Goal: Task Accomplishment & Management: Manage account settings

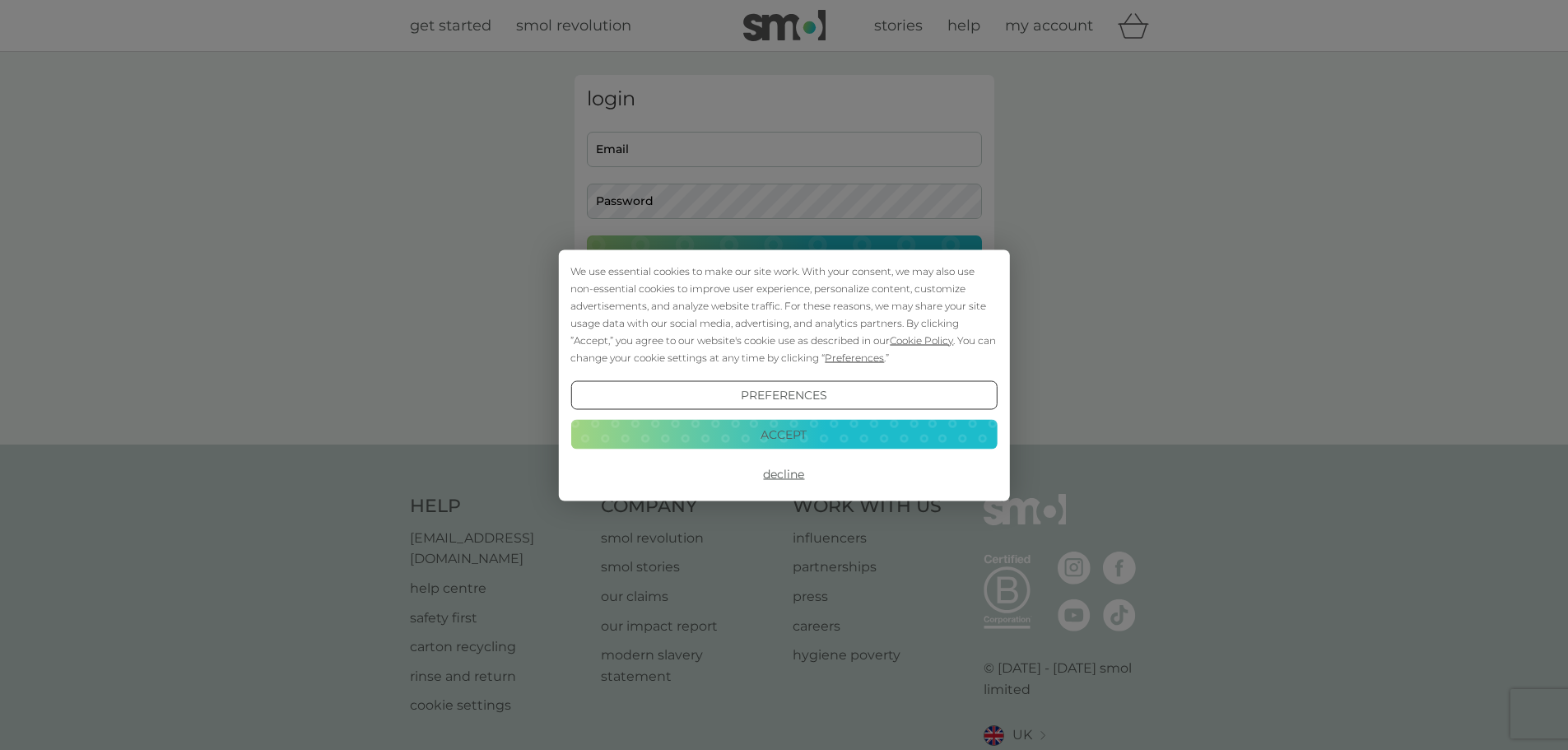
type input "bob@gobey.com"
click at [779, 479] on button "Decline" at bounding box center [784, 474] width 426 height 29
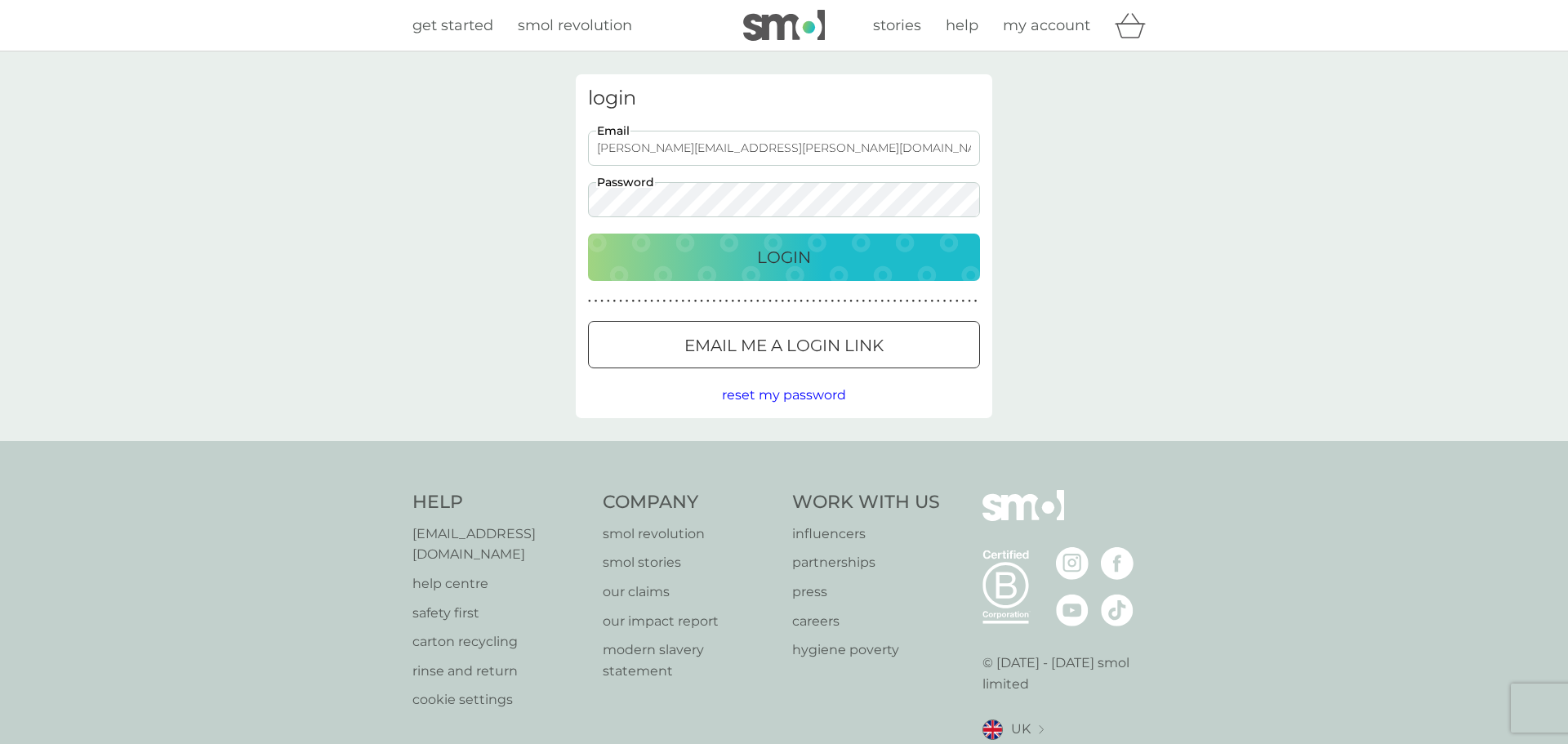
click at [752, 278] on button "Login" at bounding box center [784, 257] width 392 height 48
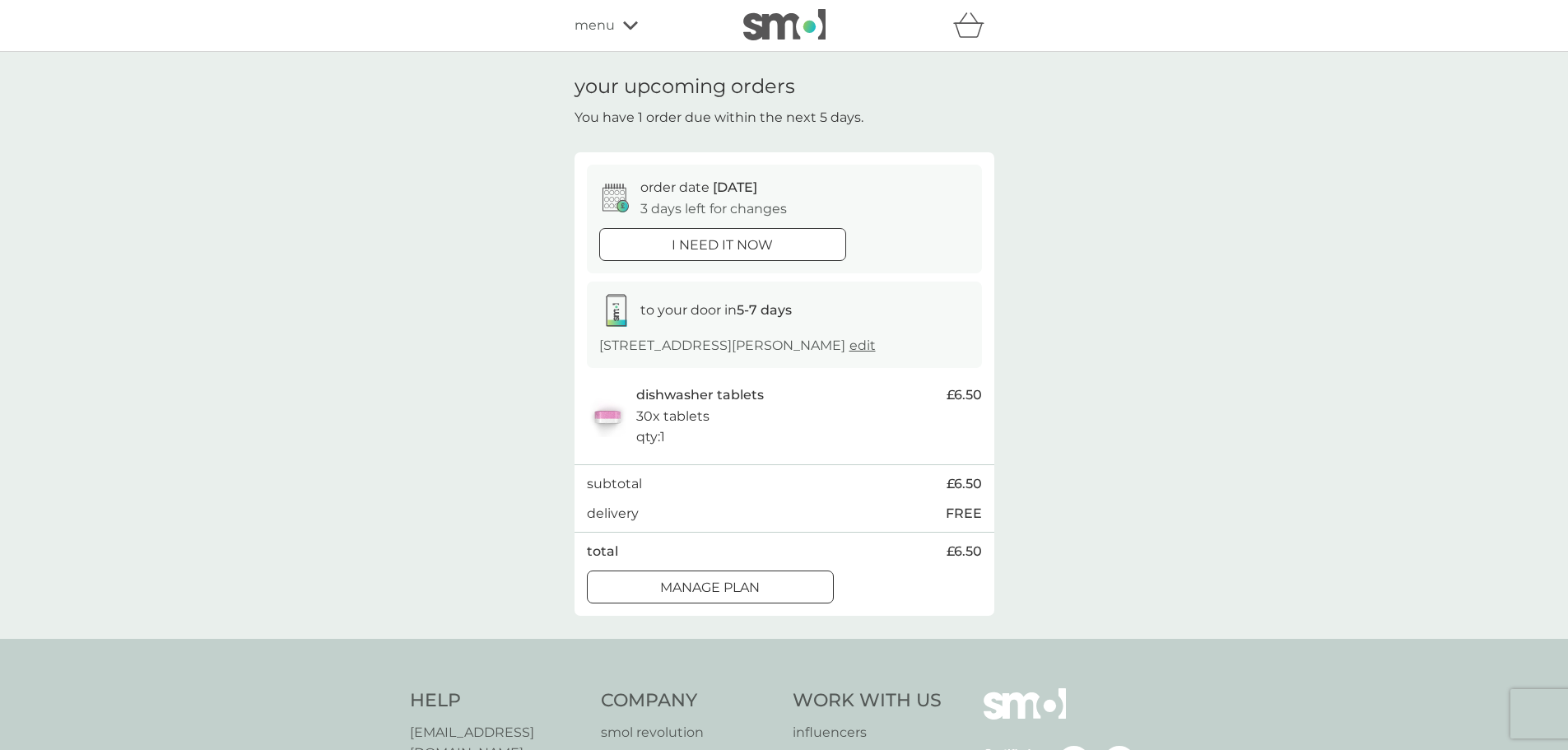
click at [731, 586] on div at bounding box center [730, 586] width 1 height 1
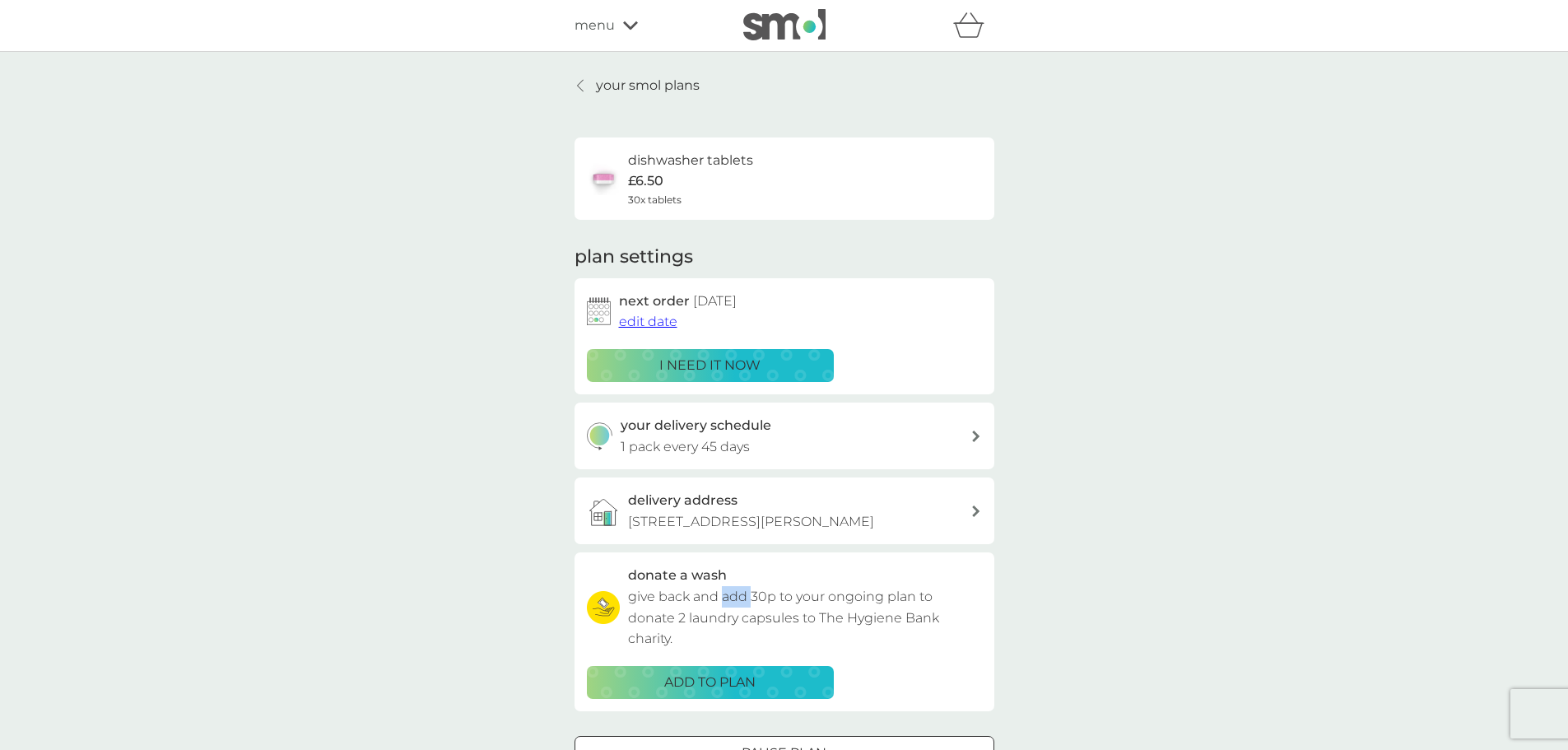
click at [593, 86] on link "your smol plans" at bounding box center [637, 85] width 125 height 22
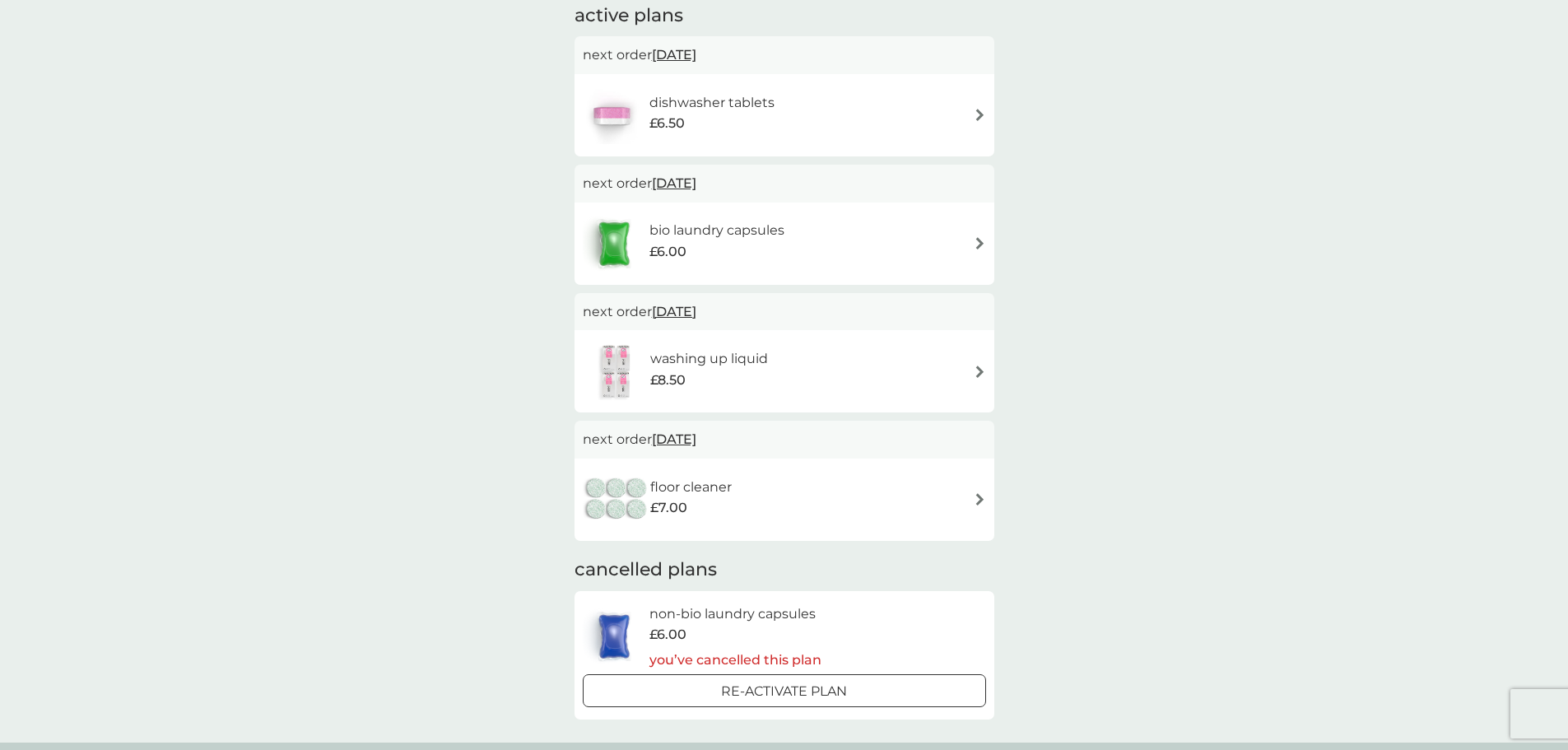
scroll to position [299, 0]
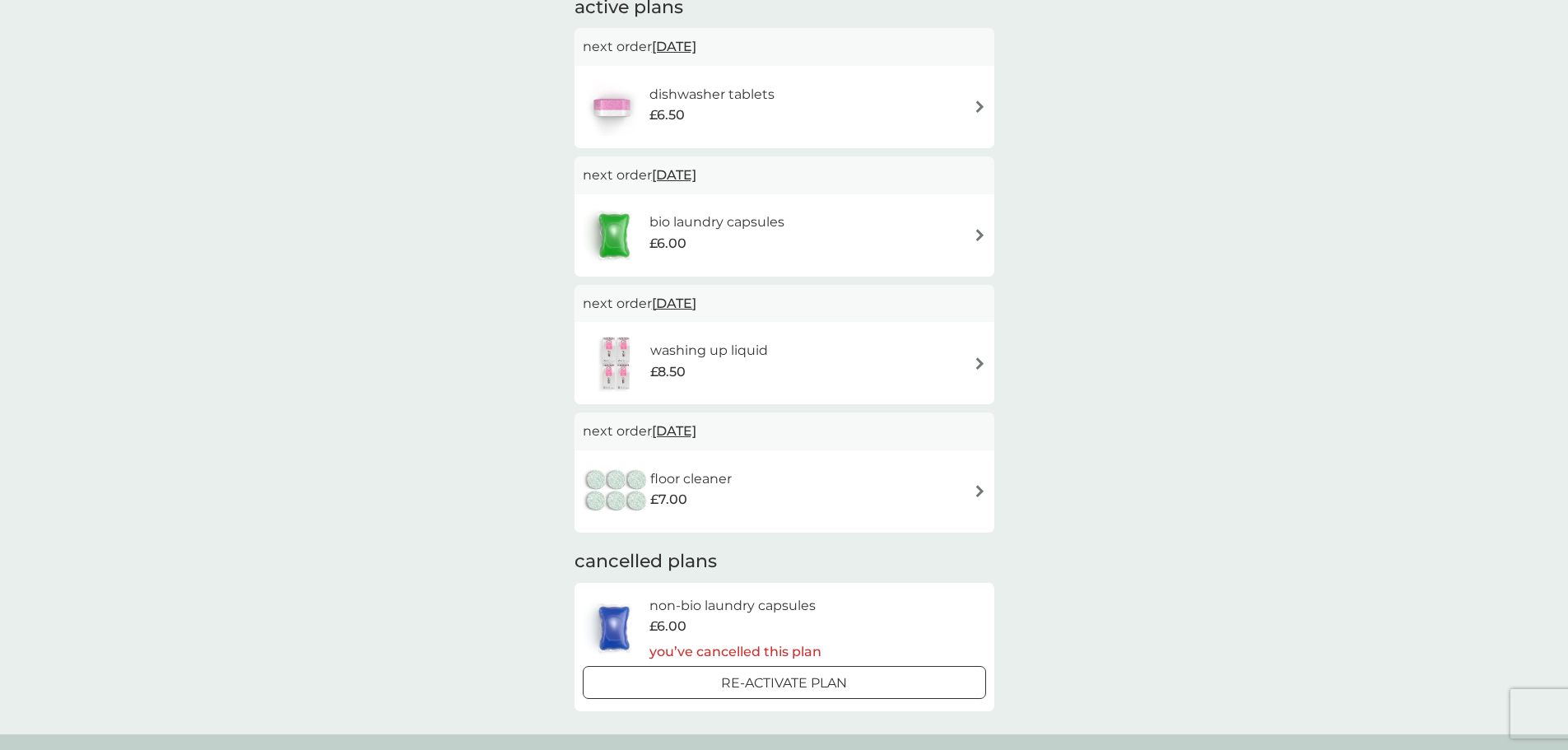
click at [975, 497] on img at bounding box center [979, 491] width 12 height 12
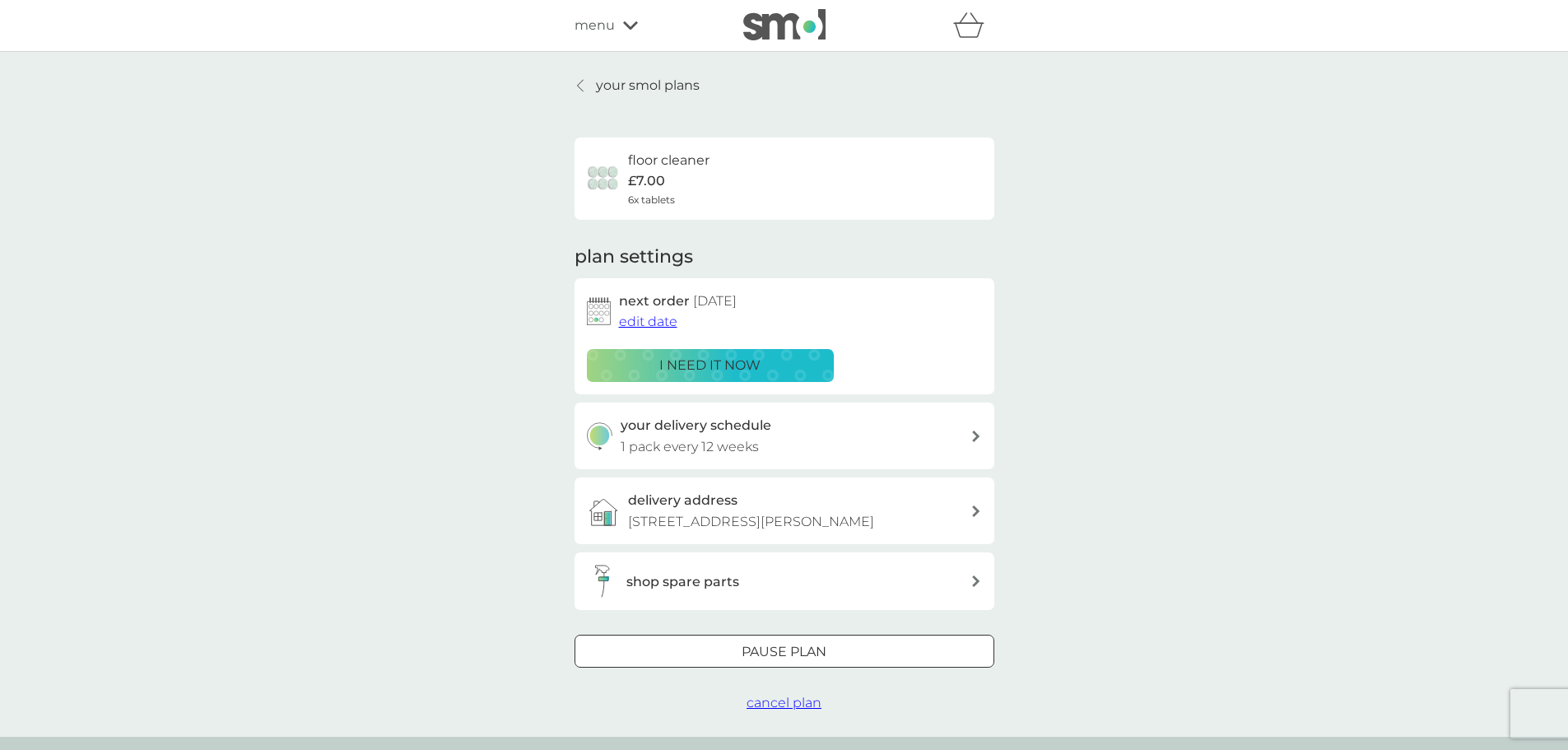
click at [771, 705] on span "cancel plan" at bounding box center [784, 703] width 75 height 16
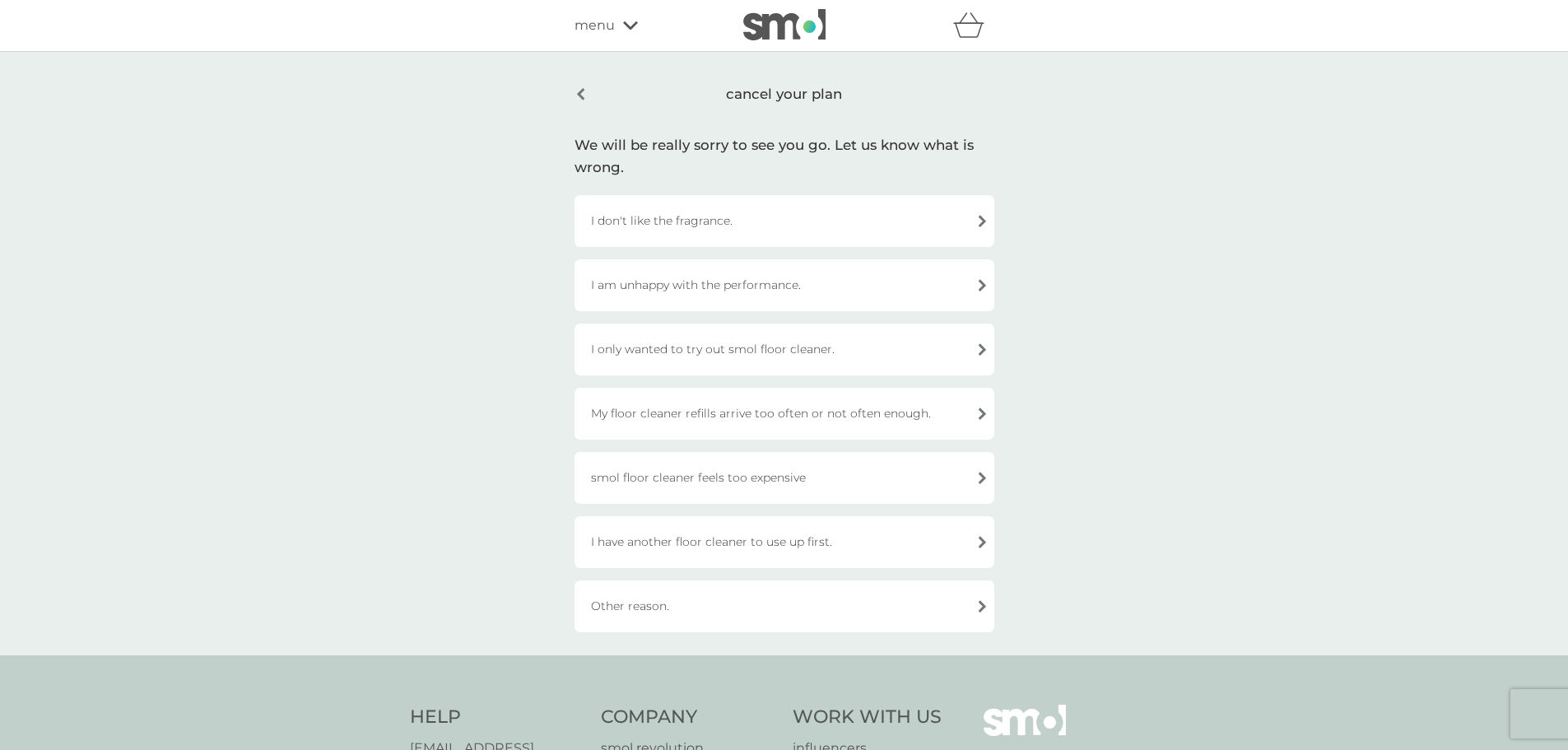
click at [820, 289] on div "I am unhappy with the performance." at bounding box center [784, 285] width 420 height 52
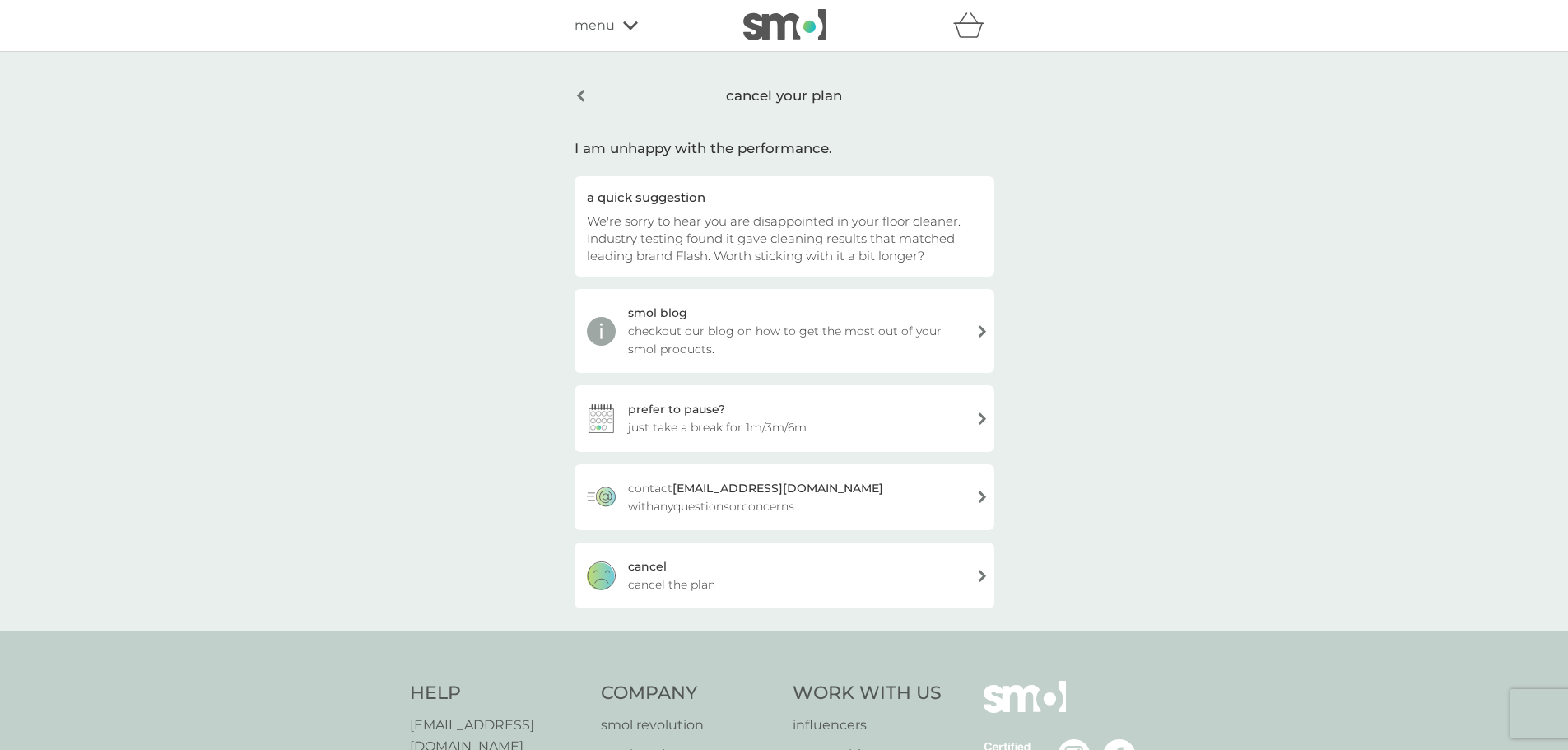
click at [662, 566] on div "cancel" at bounding box center [647, 567] width 39 height 18
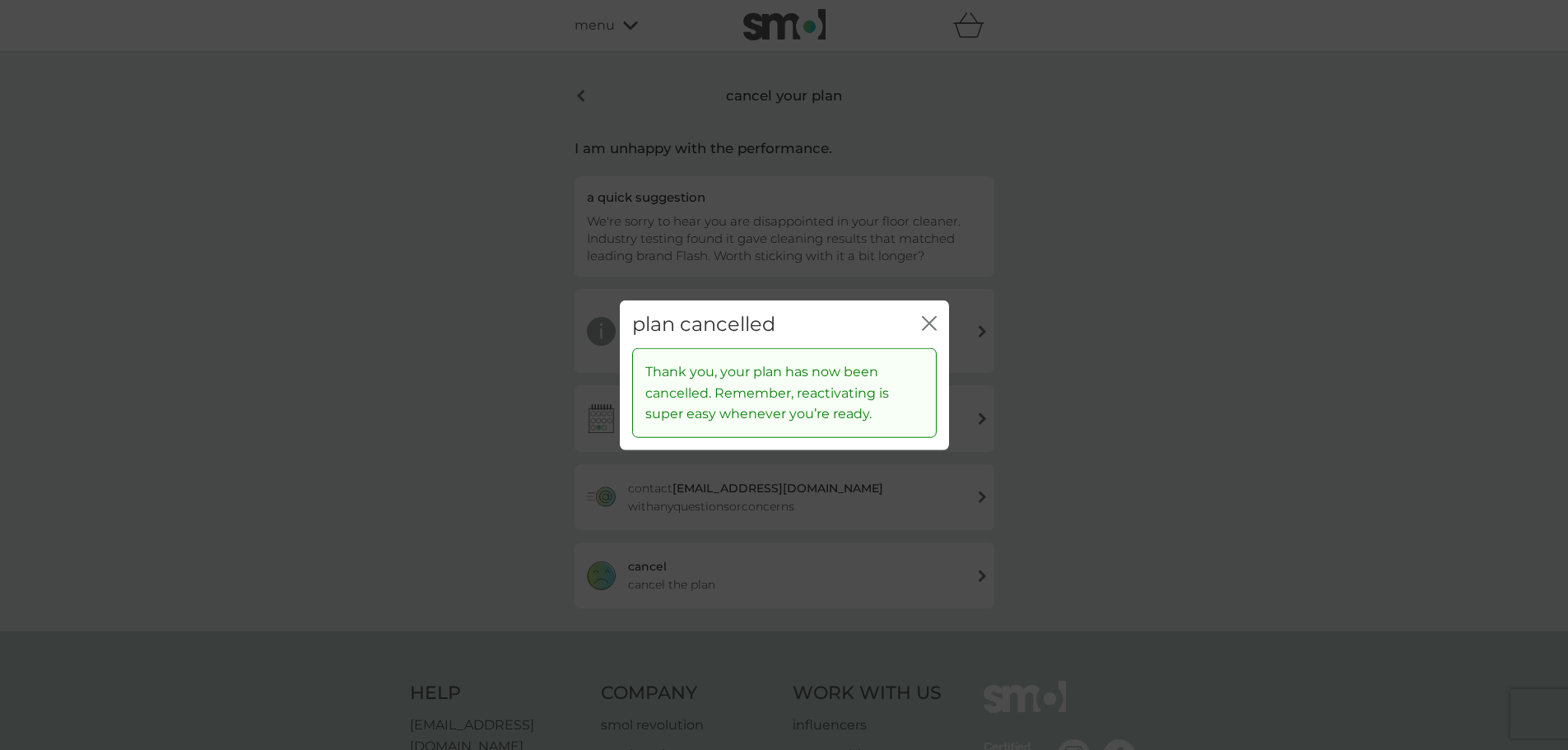
click at [929, 324] on icon "close" at bounding box center [932, 323] width 7 height 13
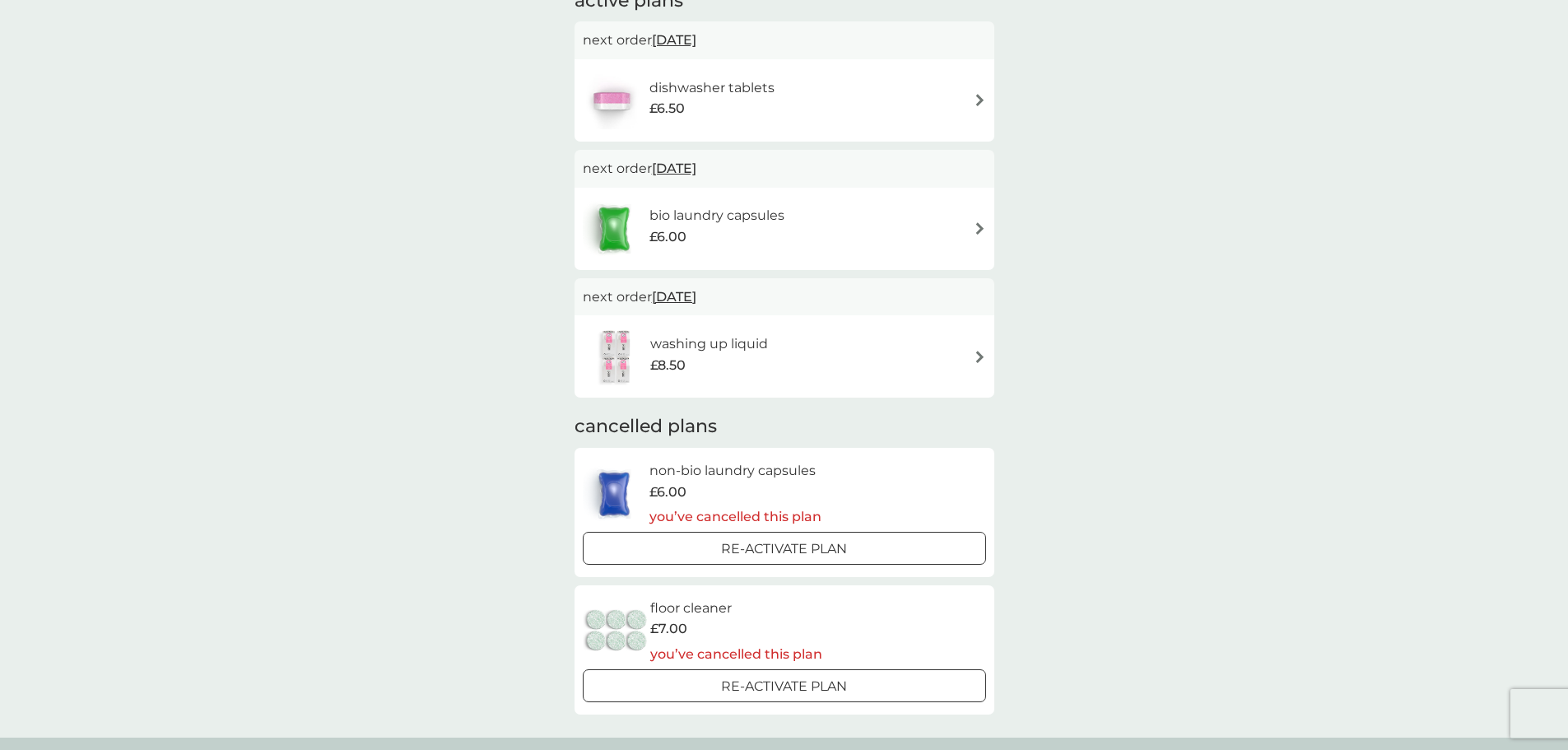
scroll to position [327, 0]
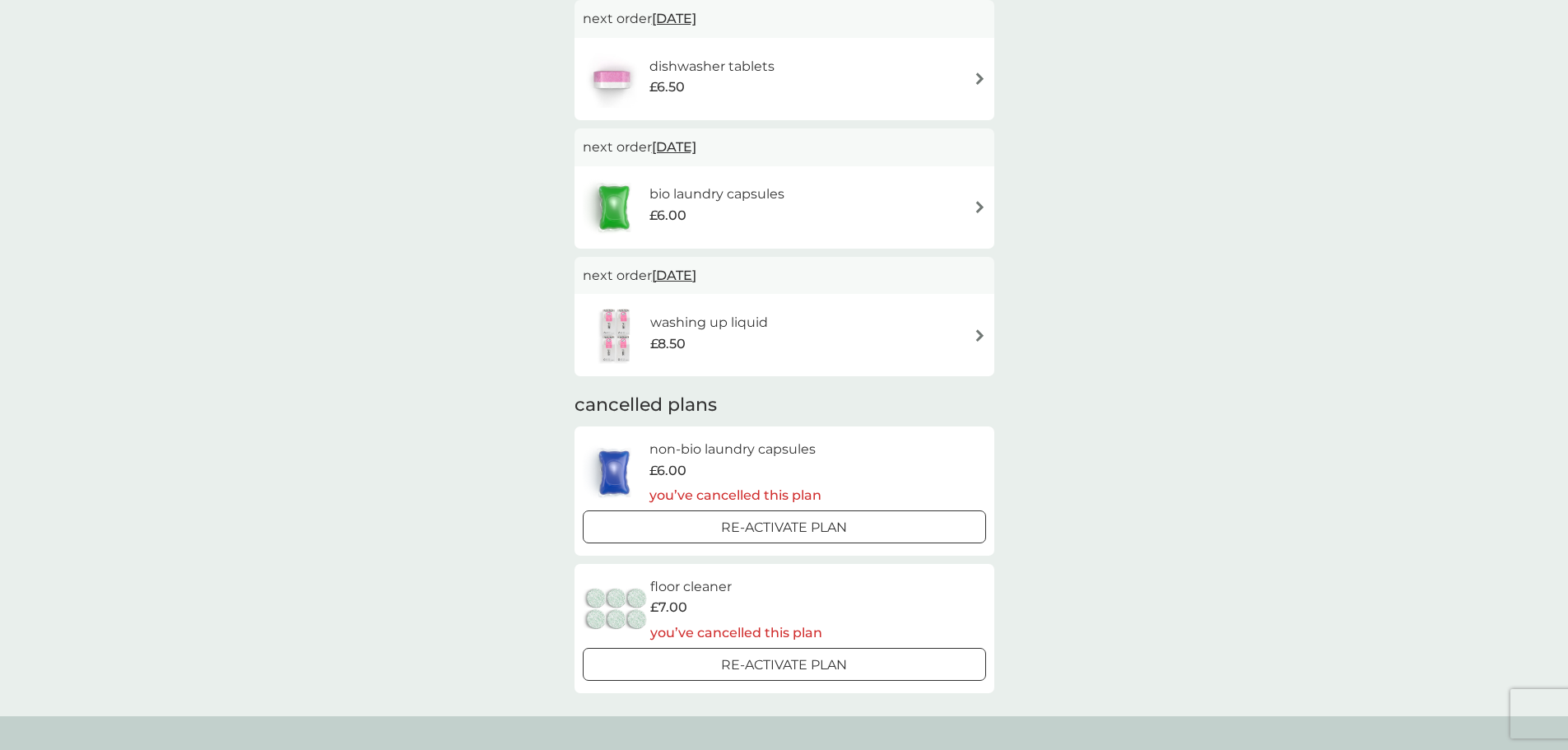
click at [973, 336] on div "washing up liquid £8.50" at bounding box center [784, 335] width 404 height 58
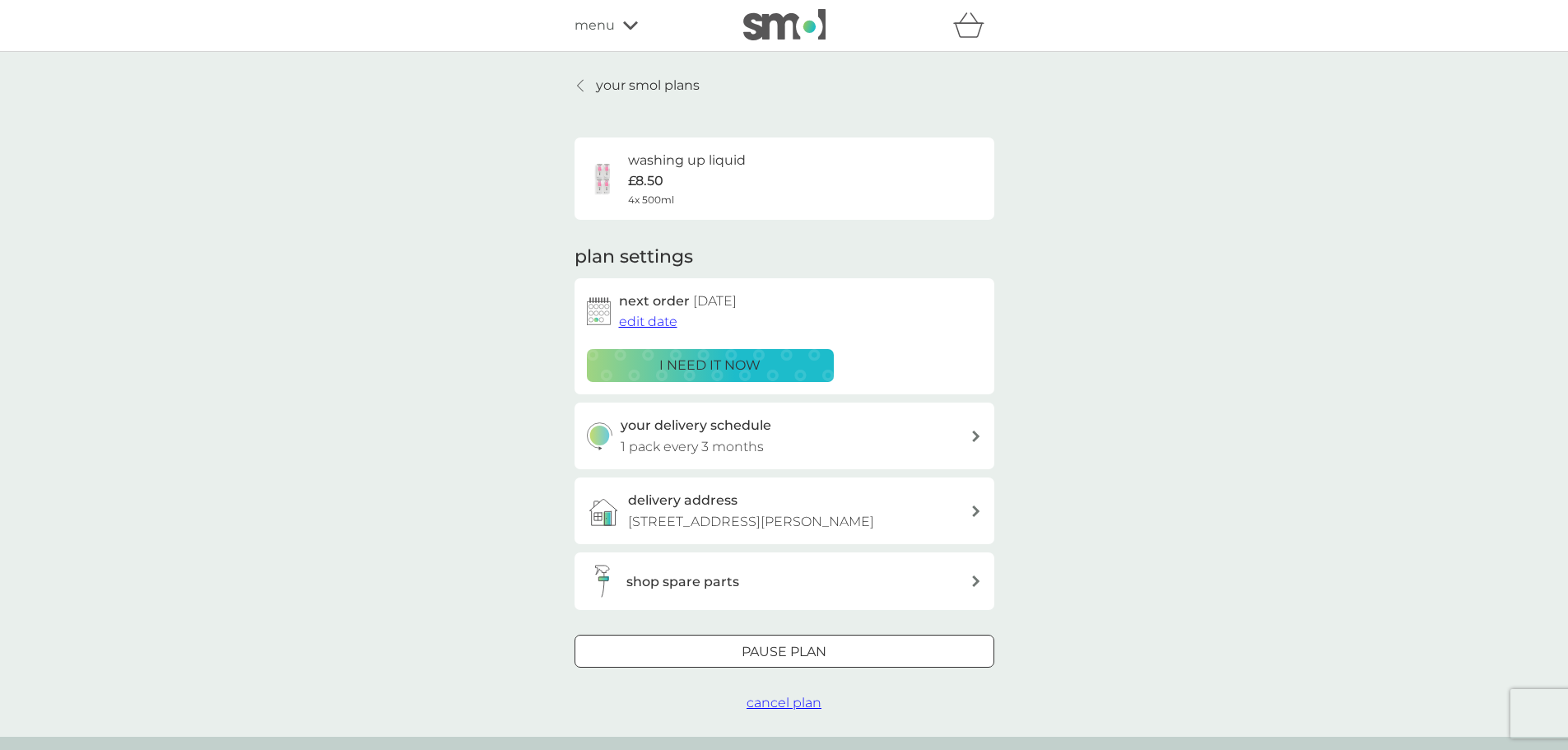
click at [797, 649] on div at bounding box center [784, 653] width 60 height 17
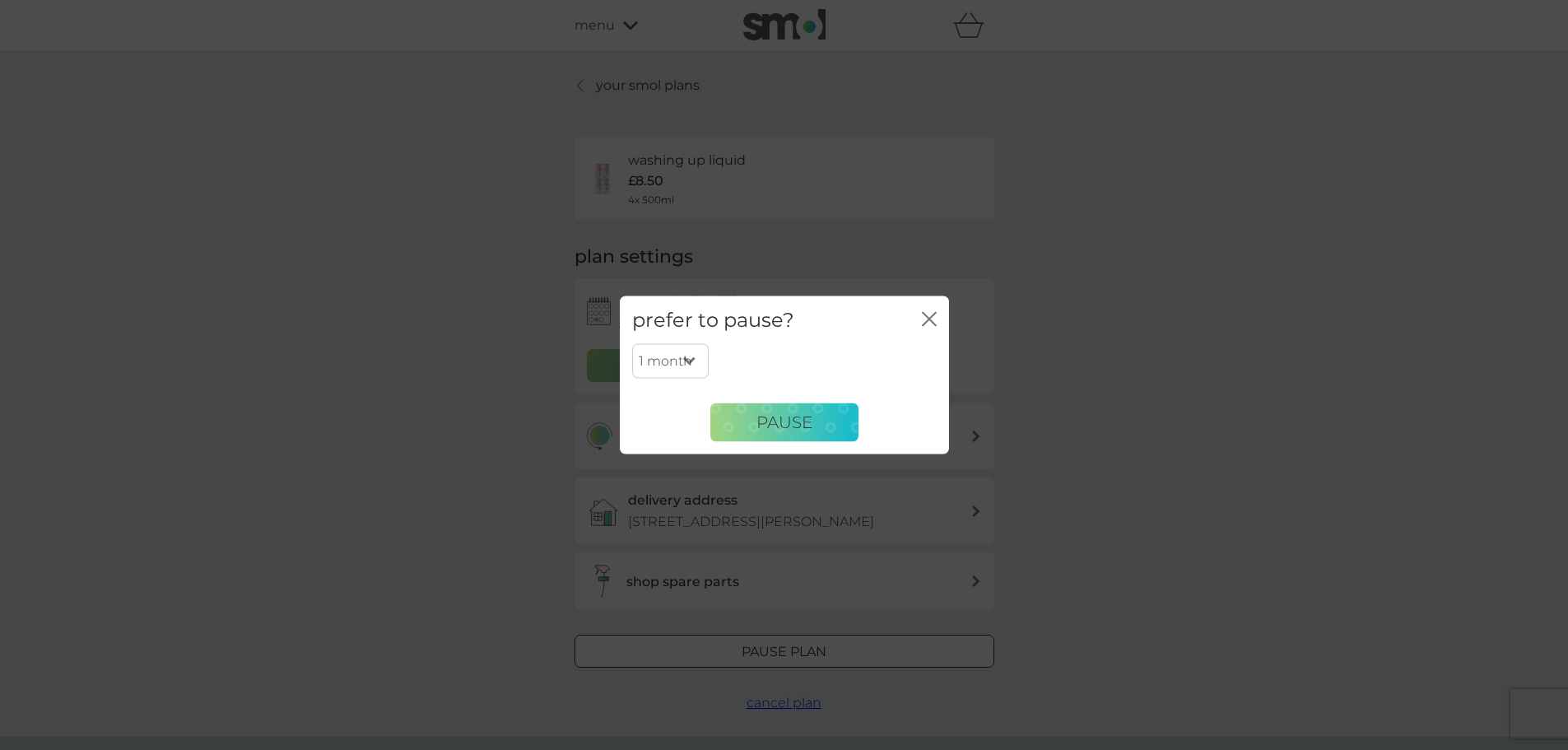
click at [694, 365] on select "1 month 2 months 3 months 4 months 5 months 6 months" at bounding box center [670, 361] width 77 height 35
select select "2"
click at [632, 344] on select "1 month 2 months 3 months 4 months 5 months 6 months" at bounding box center [670, 361] width 77 height 35
click at [763, 419] on span "Pause" at bounding box center [784, 422] width 56 height 20
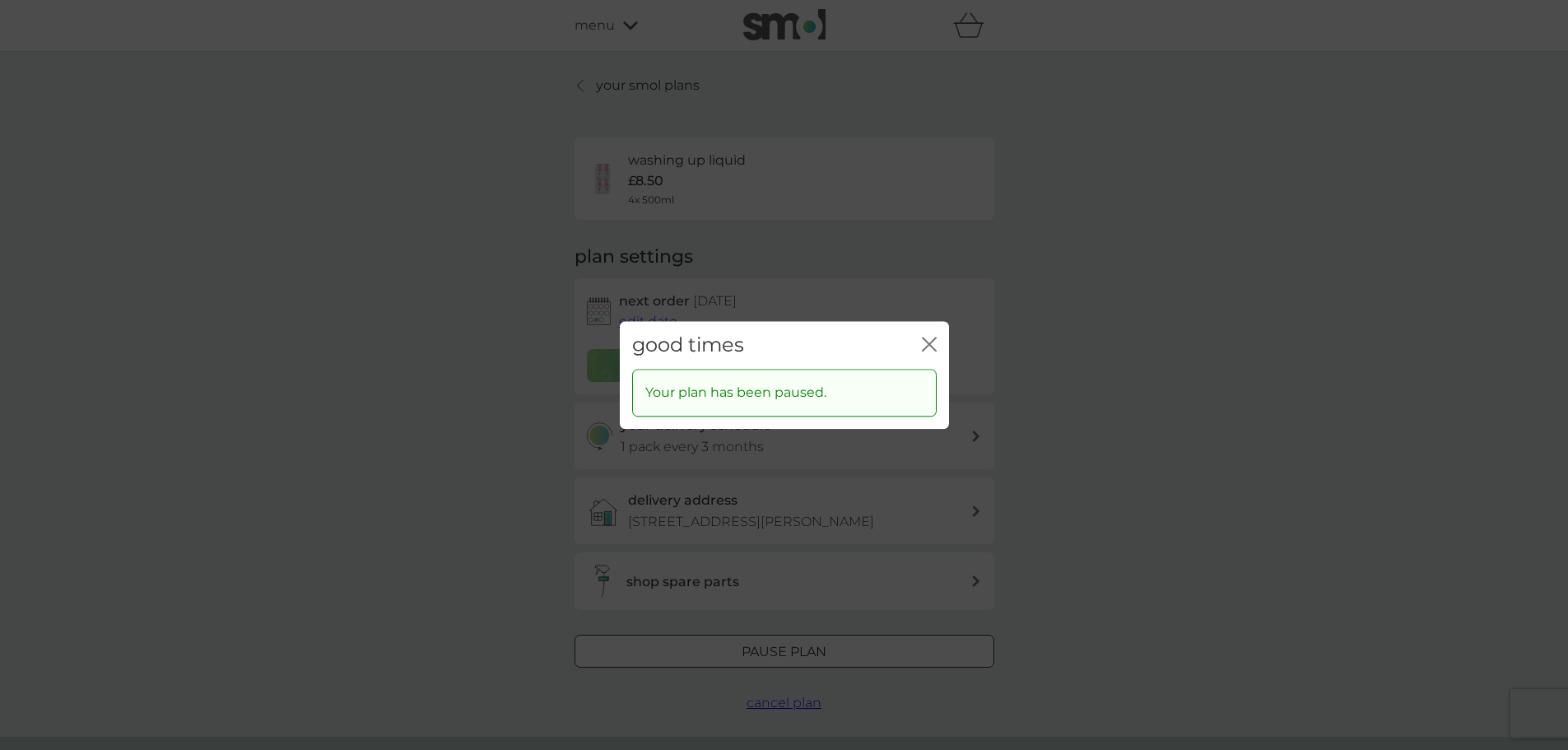
click at [928, 335] on div "close" at bounding box center [929, 345] width 15 height 24
click at [929, 343] on icon "close" at bounding box center [932, 344] width 7 height 13
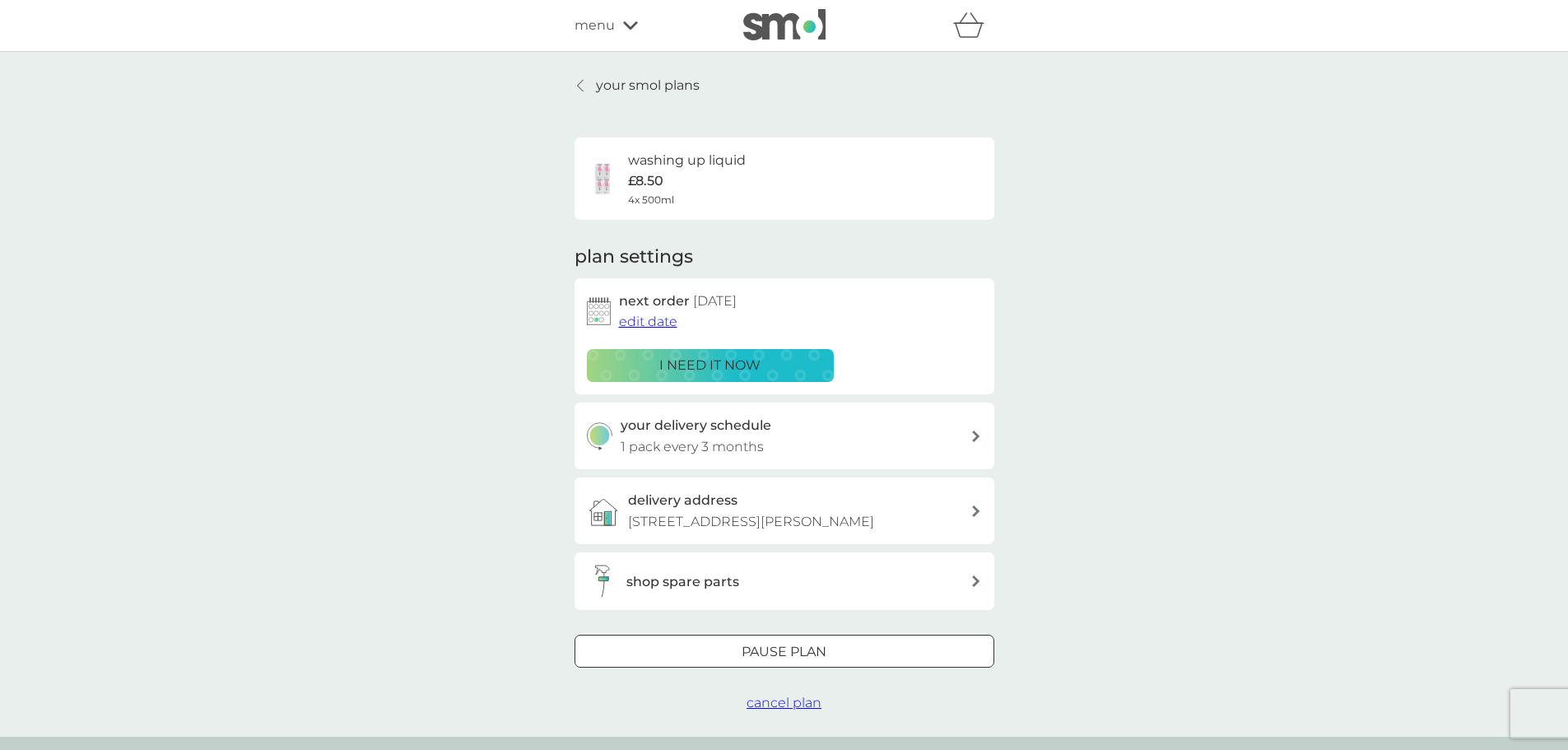
click at [586, 86] on div at bounding box center [581, 86] width 11 height 13
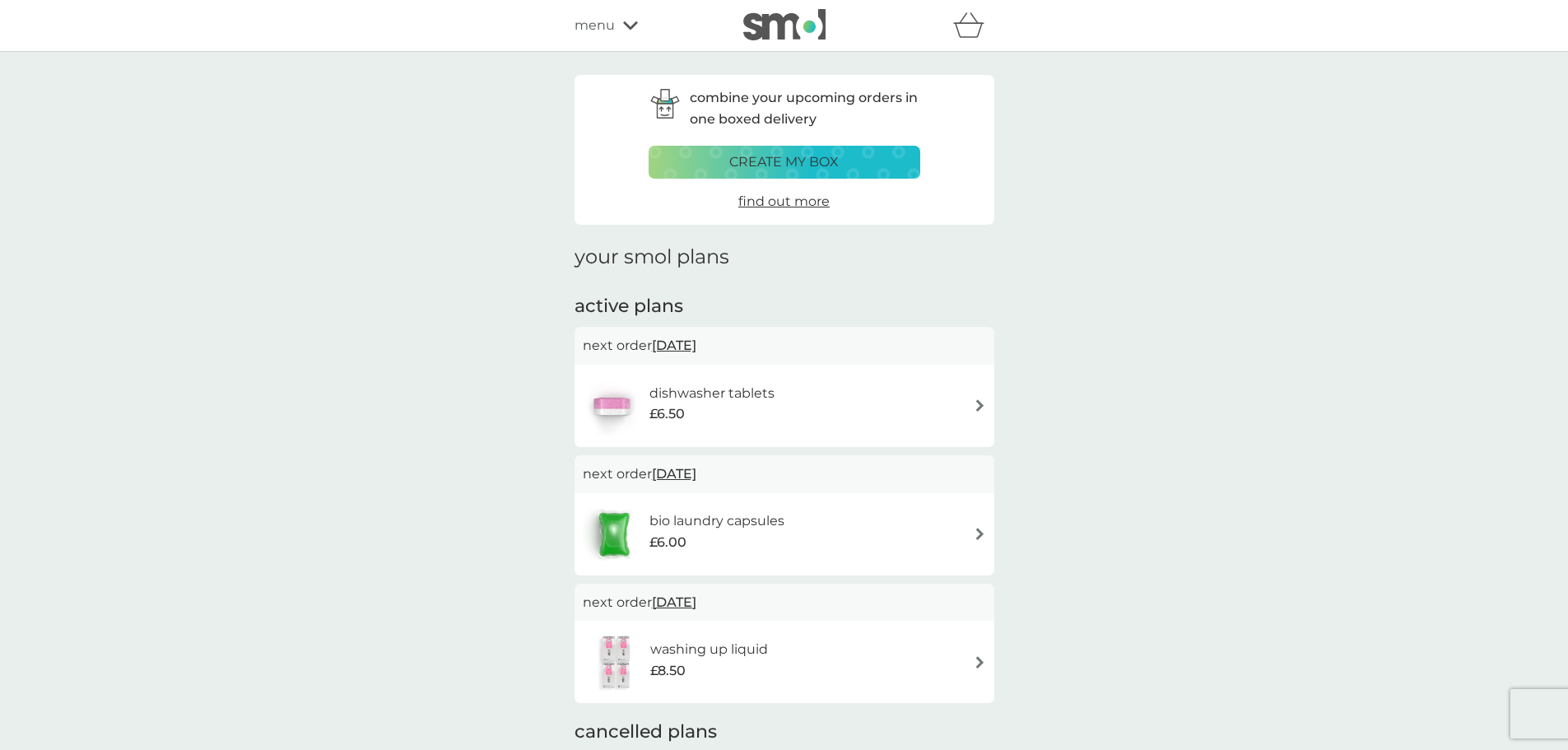
click at [805, 200] on span "find out more" at bounding box center [784, 201] width 92 height 16
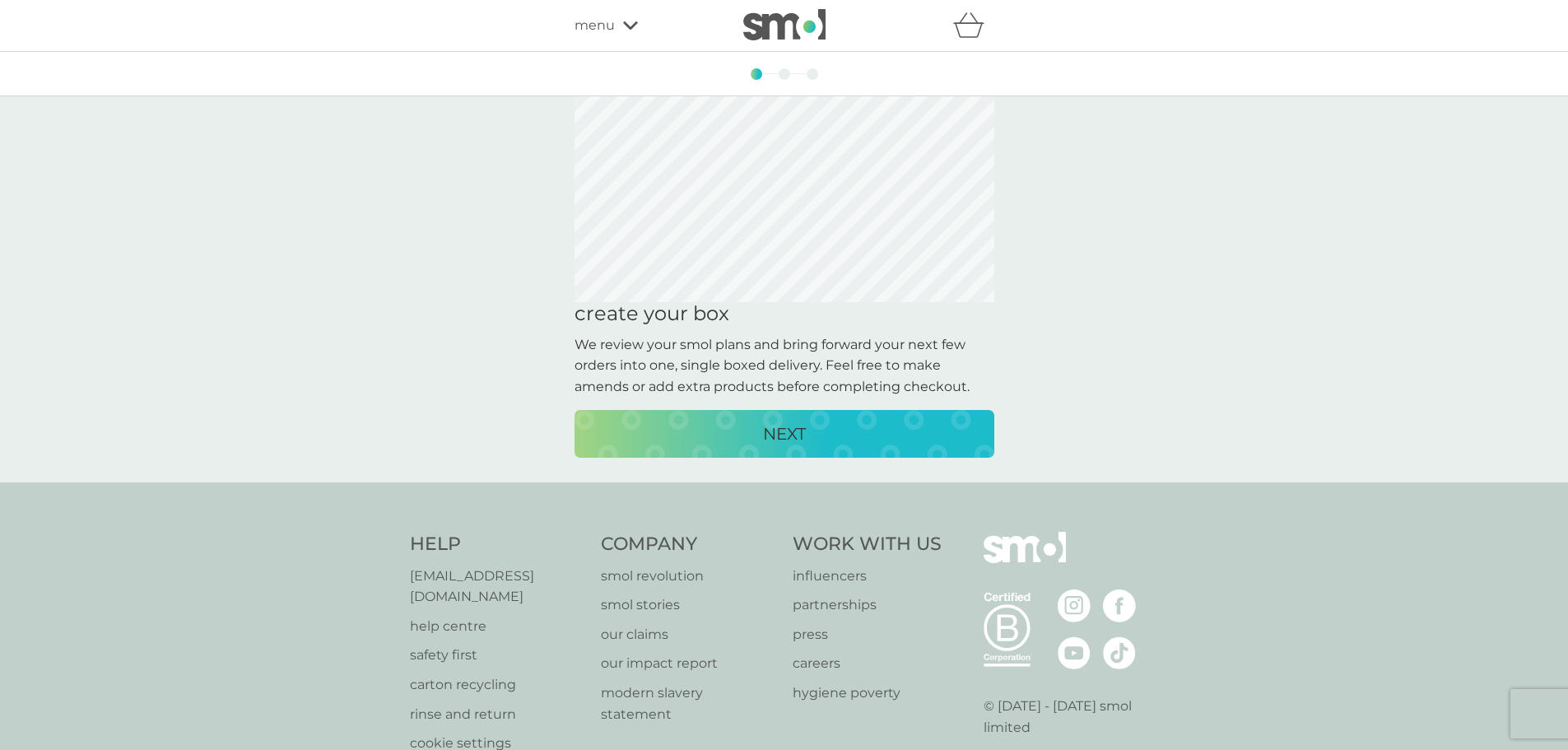
click at [769, 432] on p "NEXT" at bounding box center [784, 434] width 43 height 26
click at [819, 421] on div "NEXT" at bounding box center [784, 434] width 387 height 26
click at [819, 421] on p "CREATE MY BOX" at bounding box center [784, 434] width 136 height 26
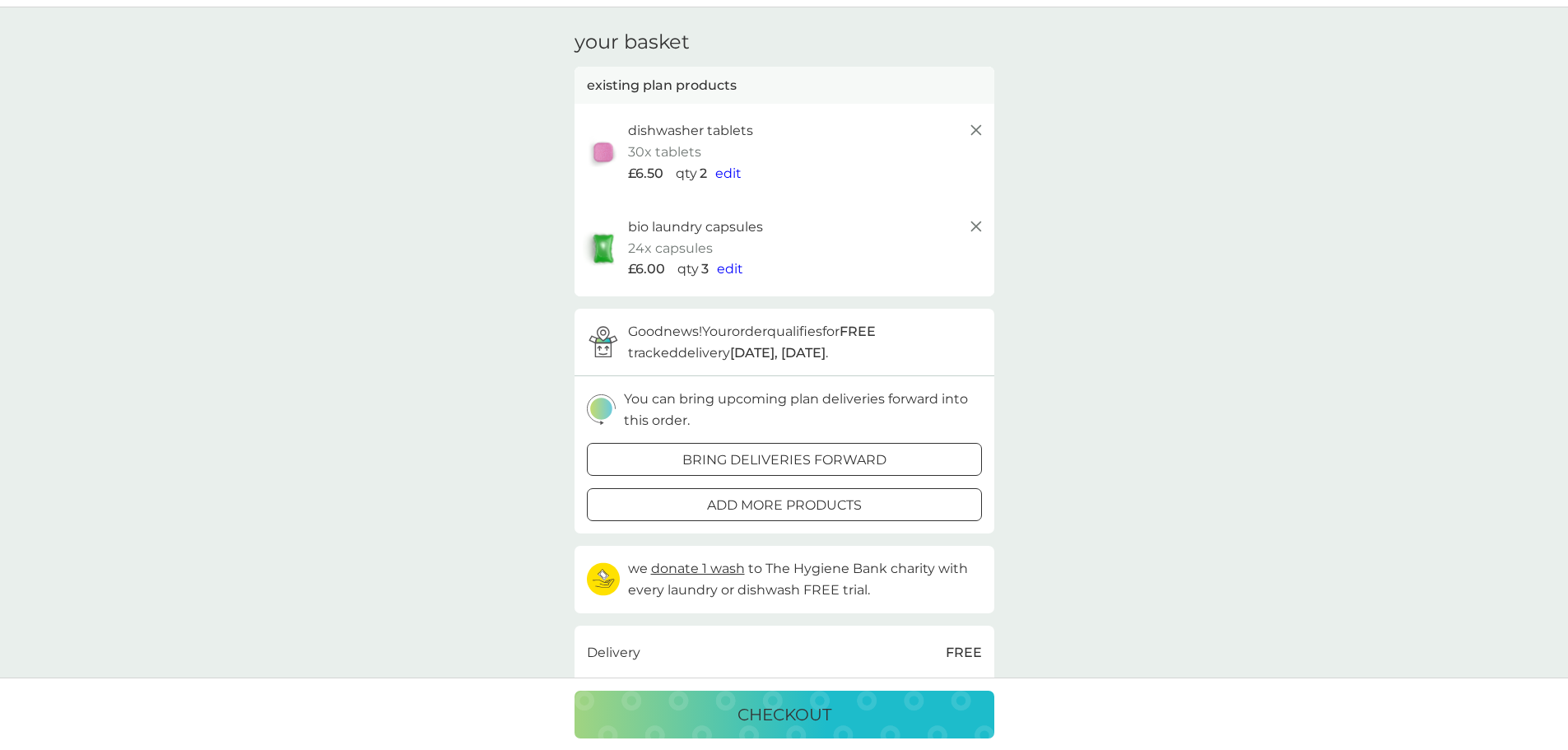
scroll to position [43, 0]
click at [731, 173] on span "edit" at bounding box center [729, 175] width 26 height 16
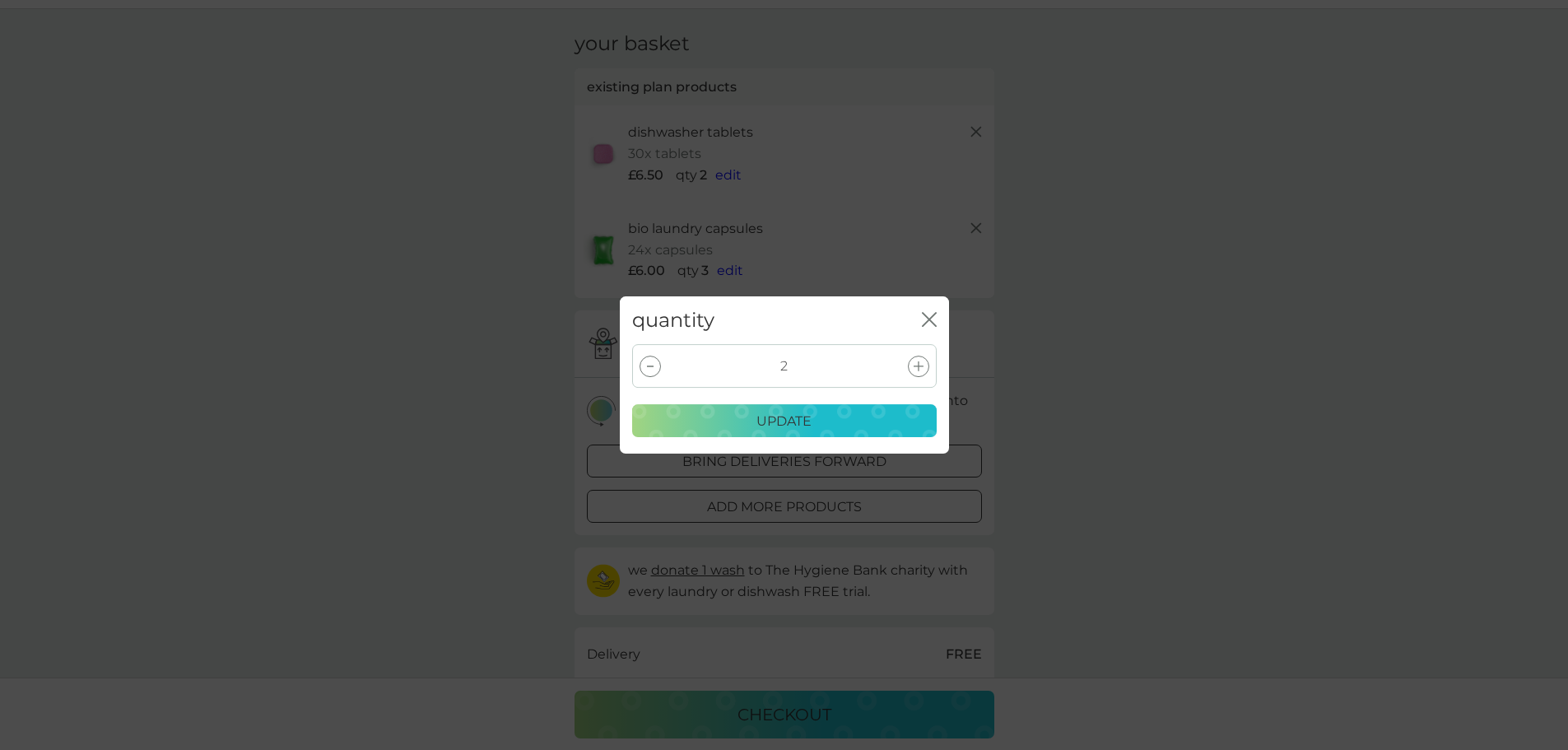
click at [659, 373] on div at bounding box center [650, 366] width 22 height 22
click at [723, 422] on div "update" at bounding box center [784, 422] width 284 height 22
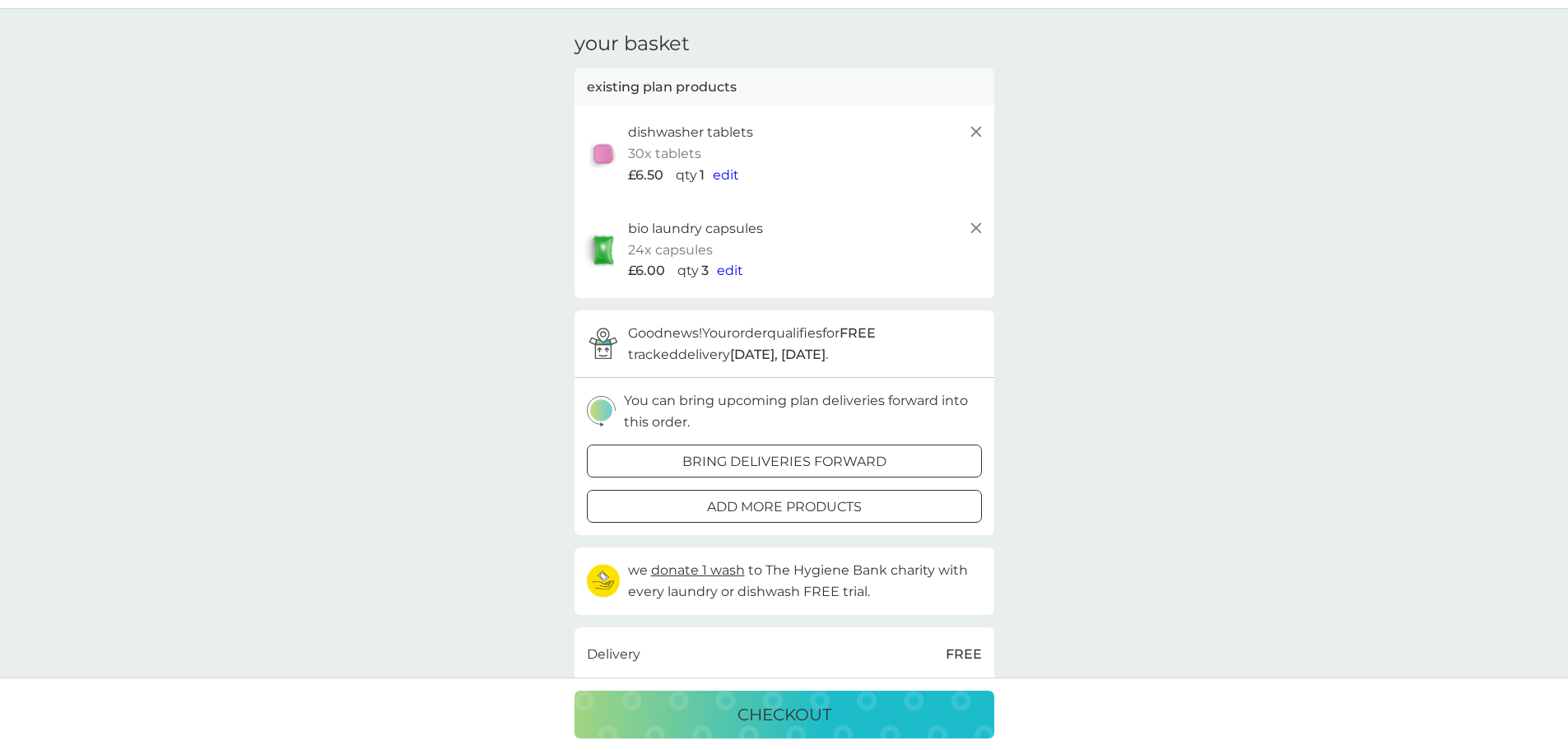
click at [732, 265] on span "edit" at bounding box center [731, 270] width 26 height 16
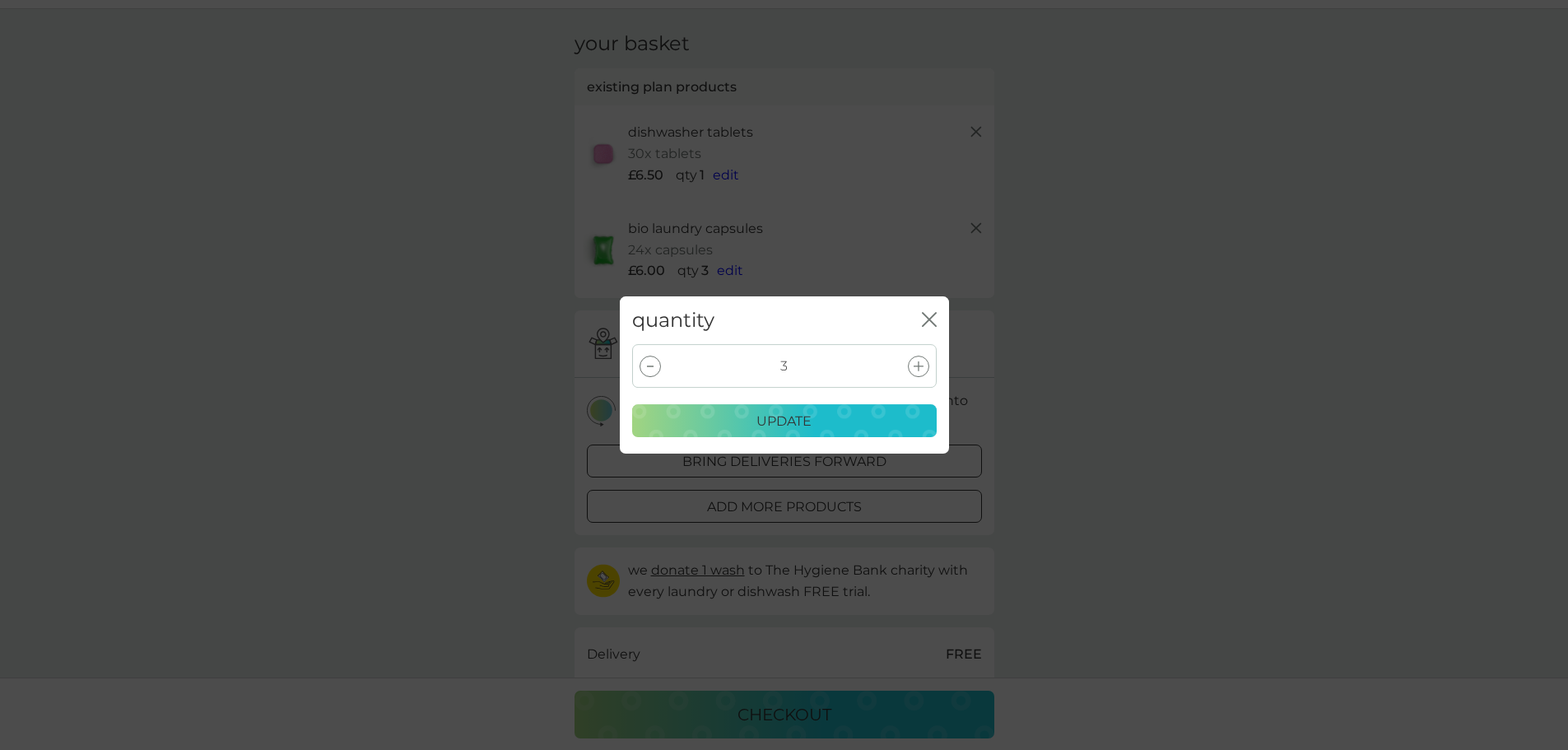
click at [661, 361] on div "3" at bounding box center [784, 366] width 304 height 44
click at [652, 367] on div at bounding box center [650, 366] width 22 height 22
click at [740, 416] on div "update" at bounding box center [784, 422] width 284 height 22
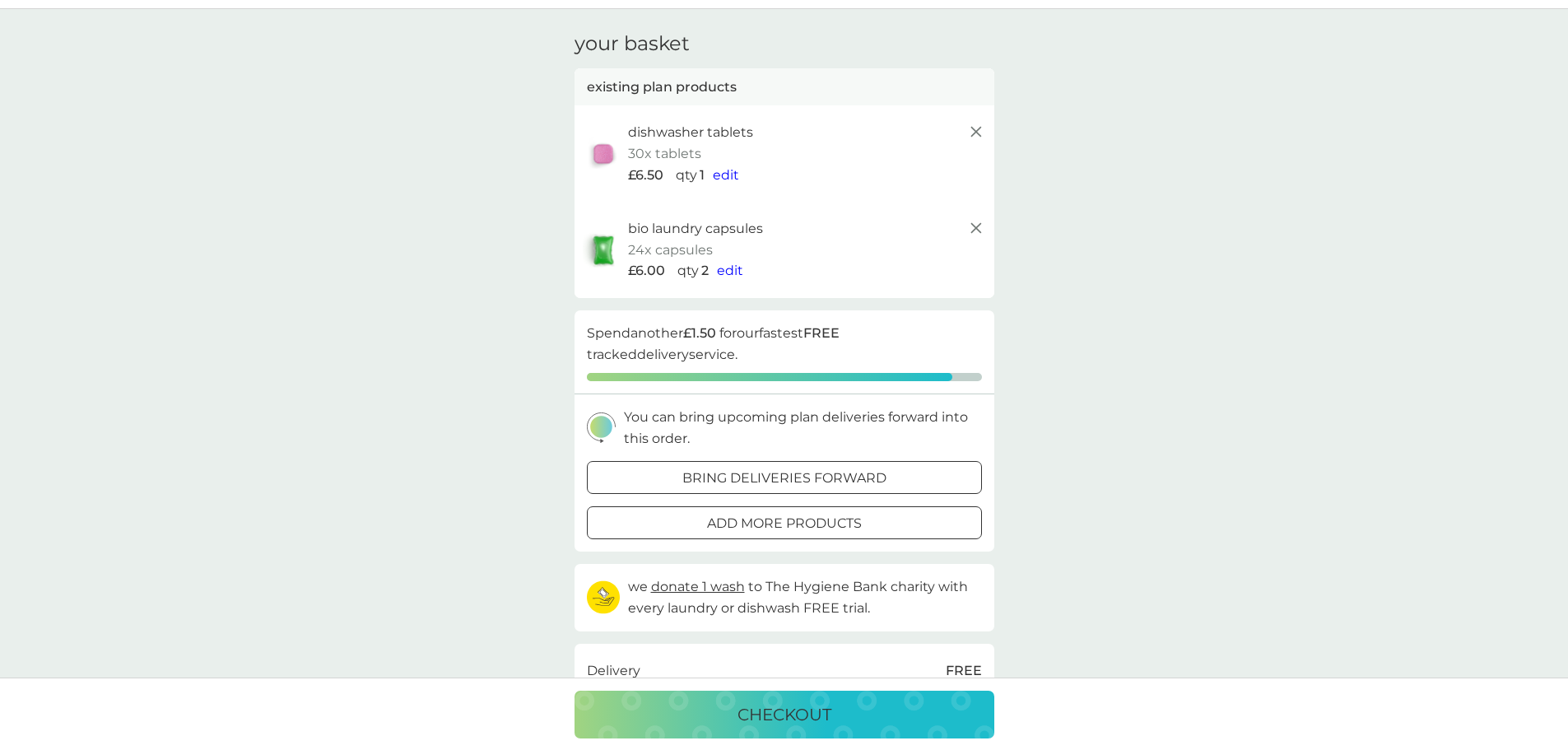
click at [860, 479] on p "bring deliveries forward" at bounding box center [784, 479] width 204 height 22
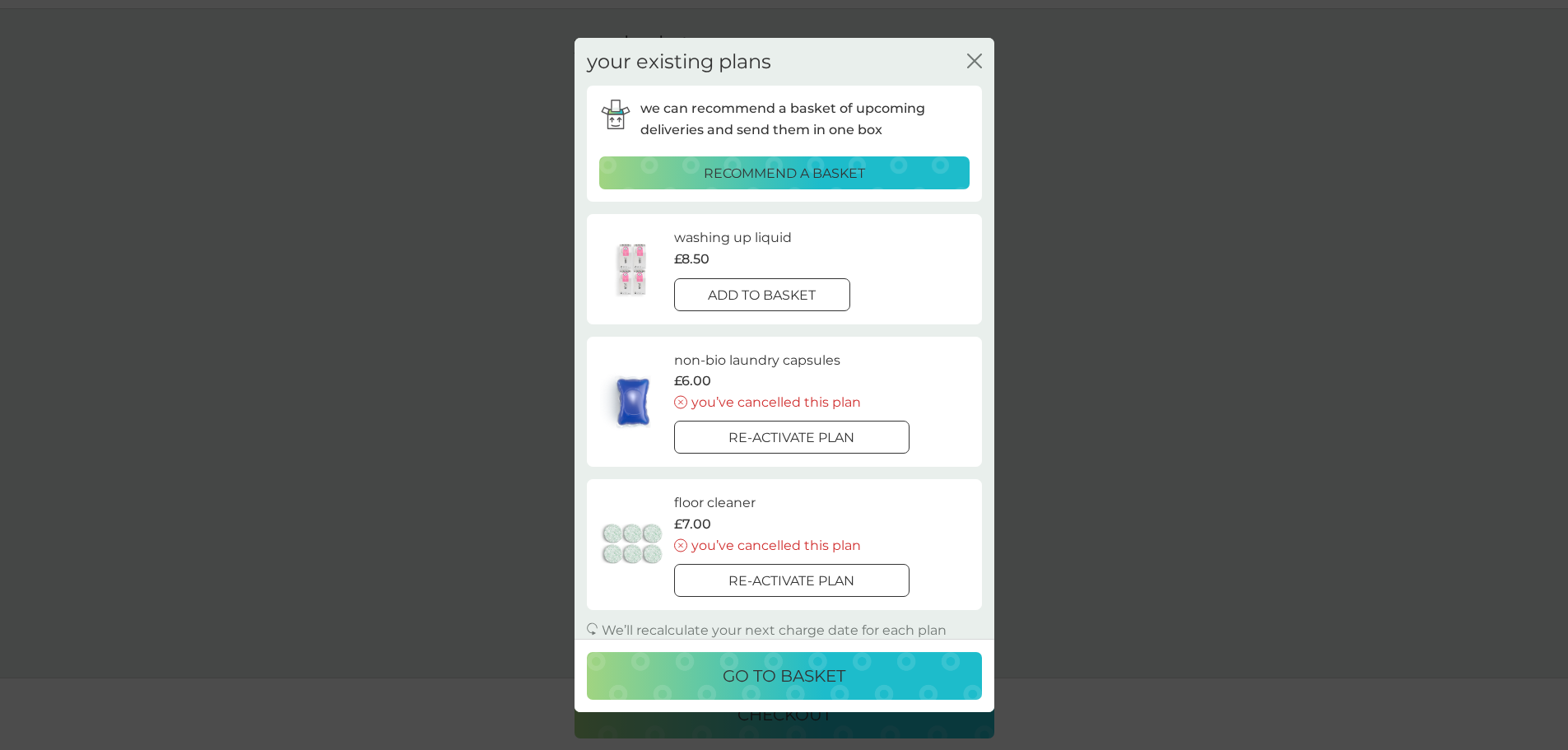
click at [787, 667] on p "go to basket" at bounding box center [784, 676] width 123 height 26
